Goal: Check status

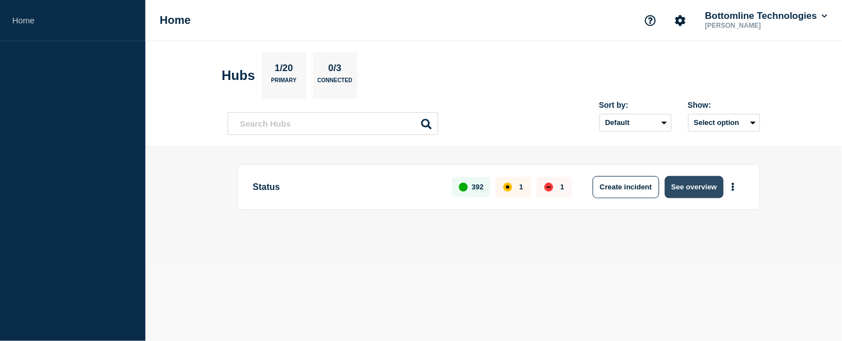
click at [695, 186] on button "See overview" at bounding box center [694, 187] width 59 height 22
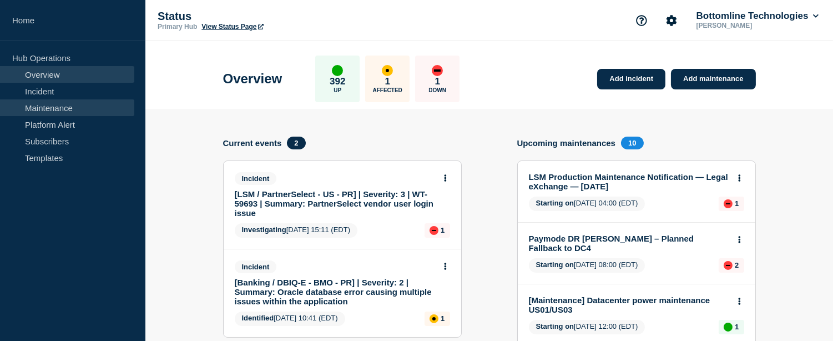
click at [53, 109] on link "Maintenance" at bounding box center [67, 107] width 134 height 17
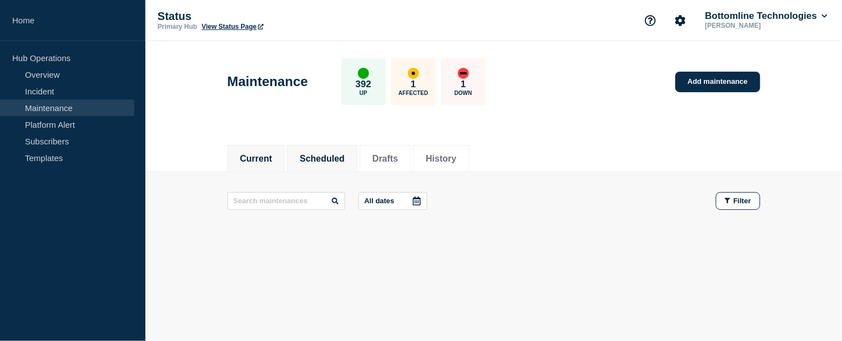
click at [317, 164] on li "Scheduled" at bounding box center [322, 158] width 70 height 27
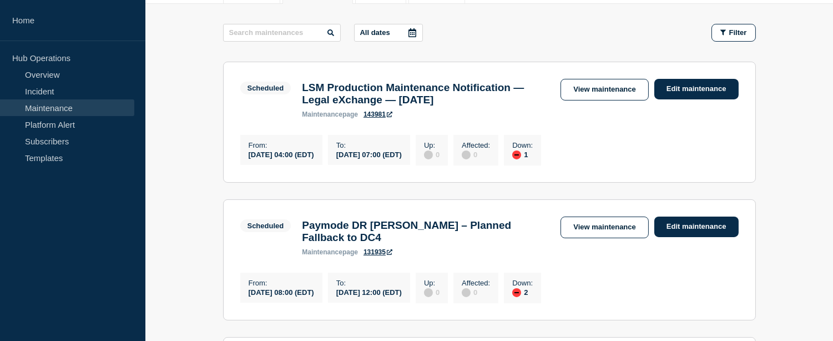
scroll to position [169, 0]
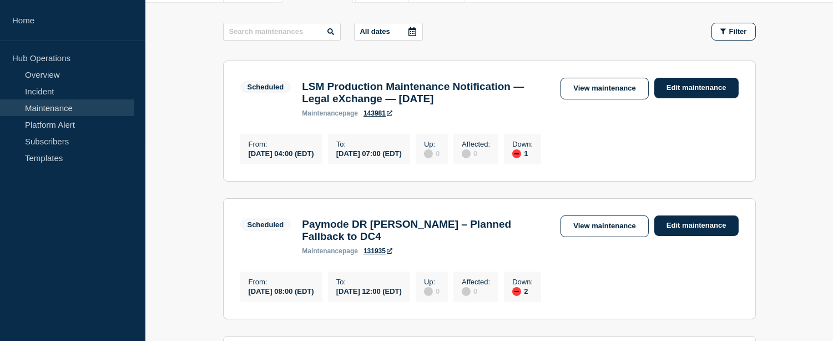
drag, startPoint x: 295, startPoint y: 158, endPoint x: 453, endPoint y: 154, distance: 158.7
click at [453, 154] on div "From : [DATE] 04:00 (EDT) To : [DATE] 07:00 (EDT) Up : 0 Affected : 0 Down : 1" at bounding box center [393, 147] width 307 height 33
click at [410, 154] on div "To : [DATE] 07:00 (EDT)" at bounding box center [369, 149] width 82 height 30
